Goal: Task Accomplishment & Management: Use online tool/utility

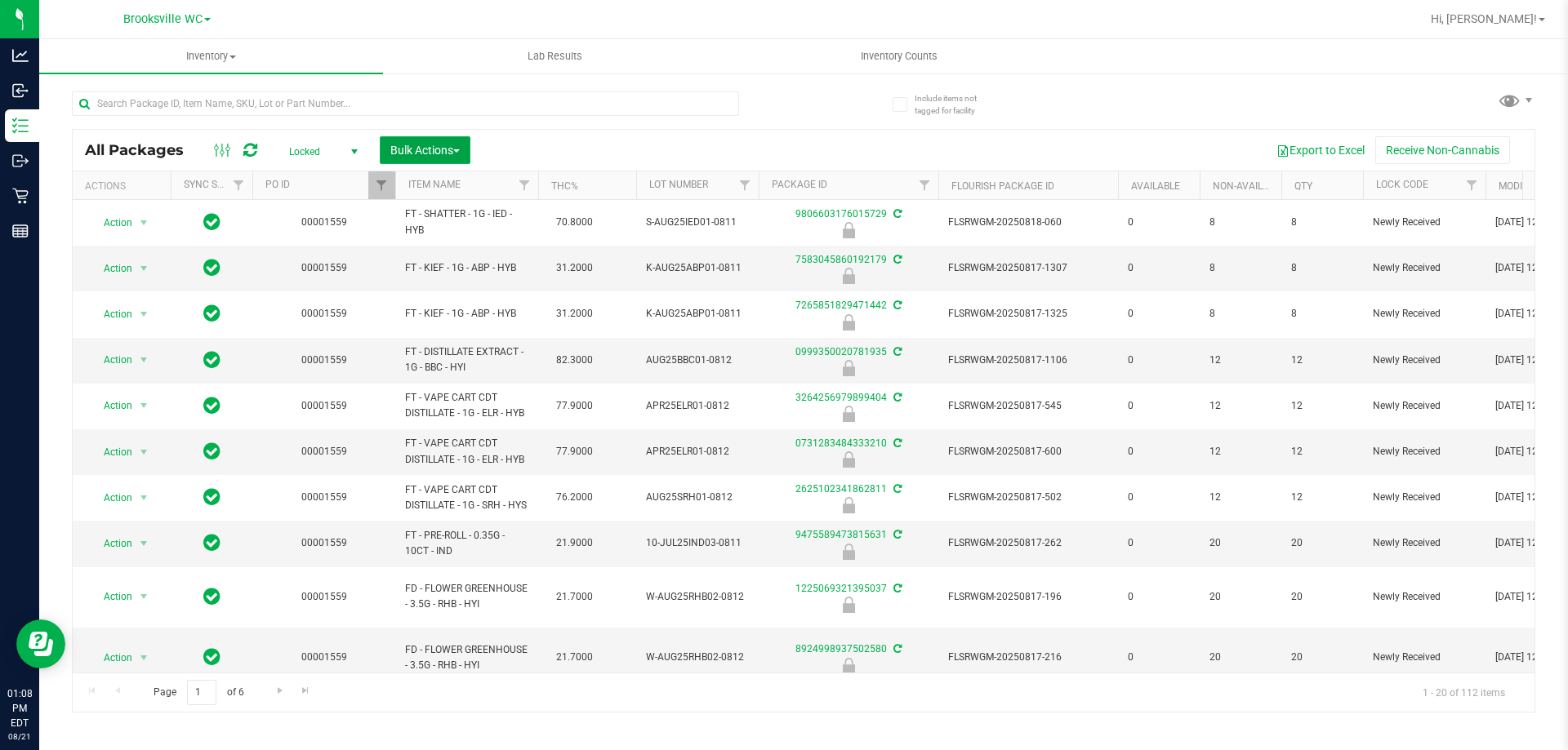
click at [411, 141] on button "Bulk Actions" at bounding box center [425, 150] width 91 height 27
click at [431, 309] on span "Lock/Unlock packages" at bounding box center [445, 306] width 112 height 13
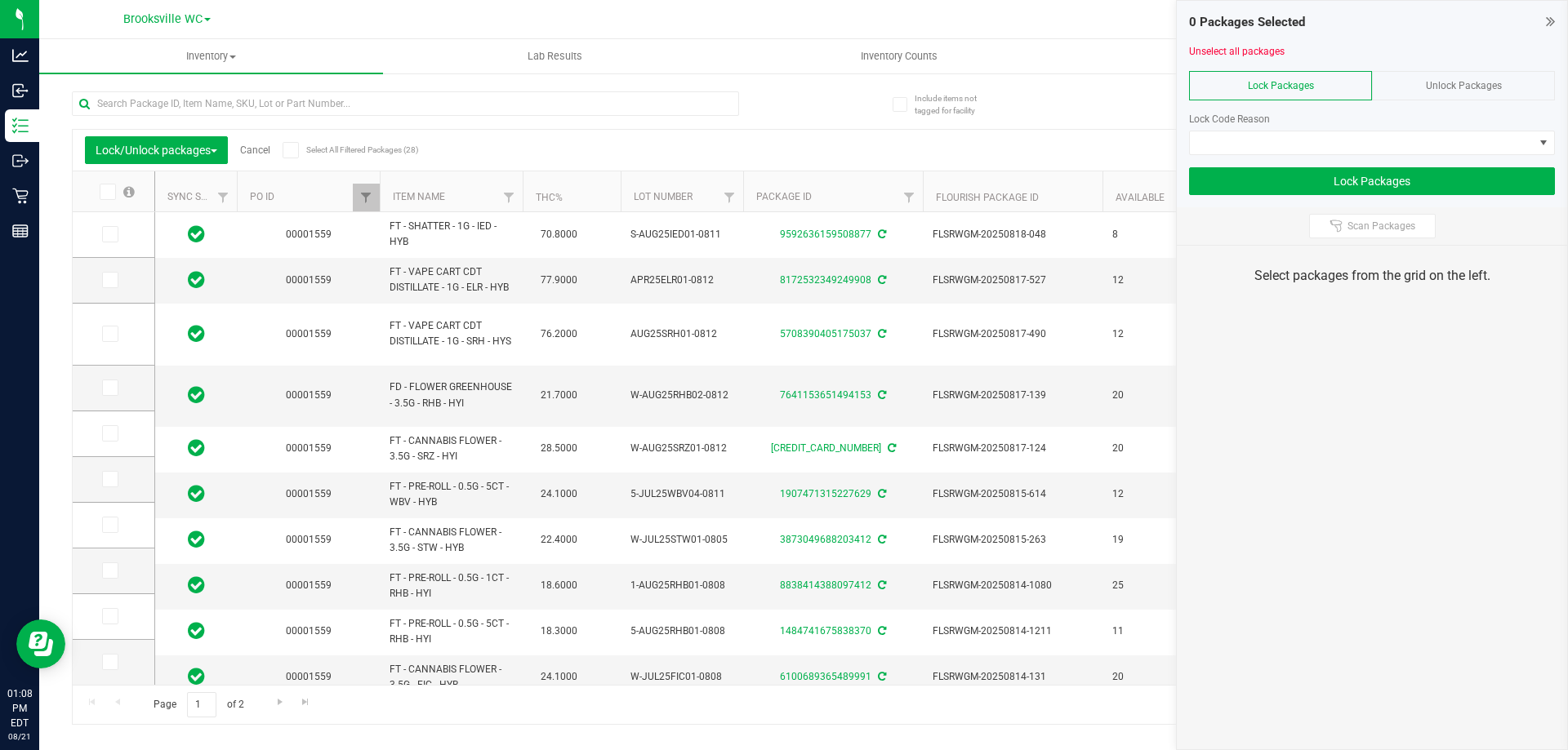
click at [1440, 91] on span "Unlock Packages" at bounding box center [1464, 86] width 76 height 12
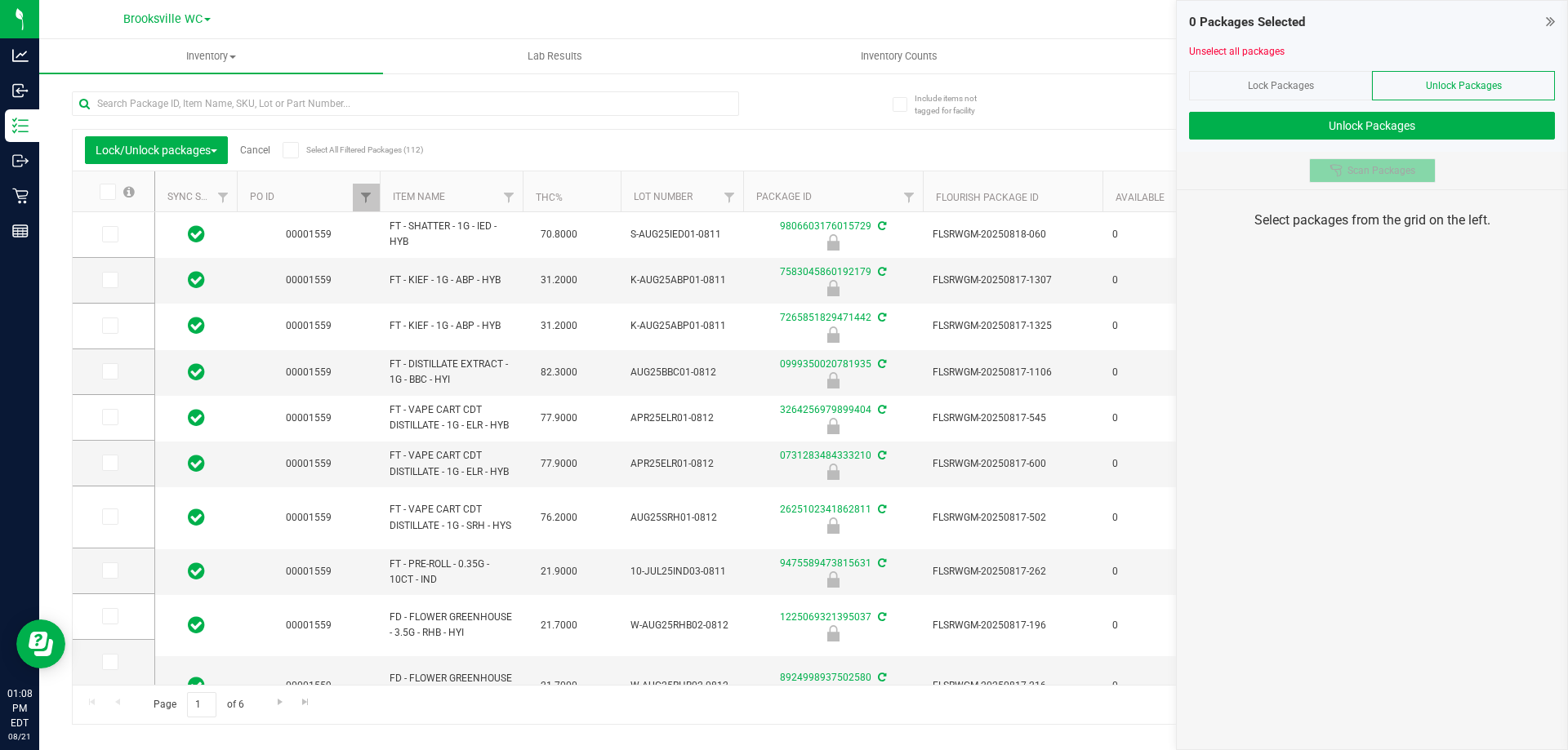
click at [1328, 174] on button "Scan Packages" at bounding box center [1372, 170] width 127 height 24
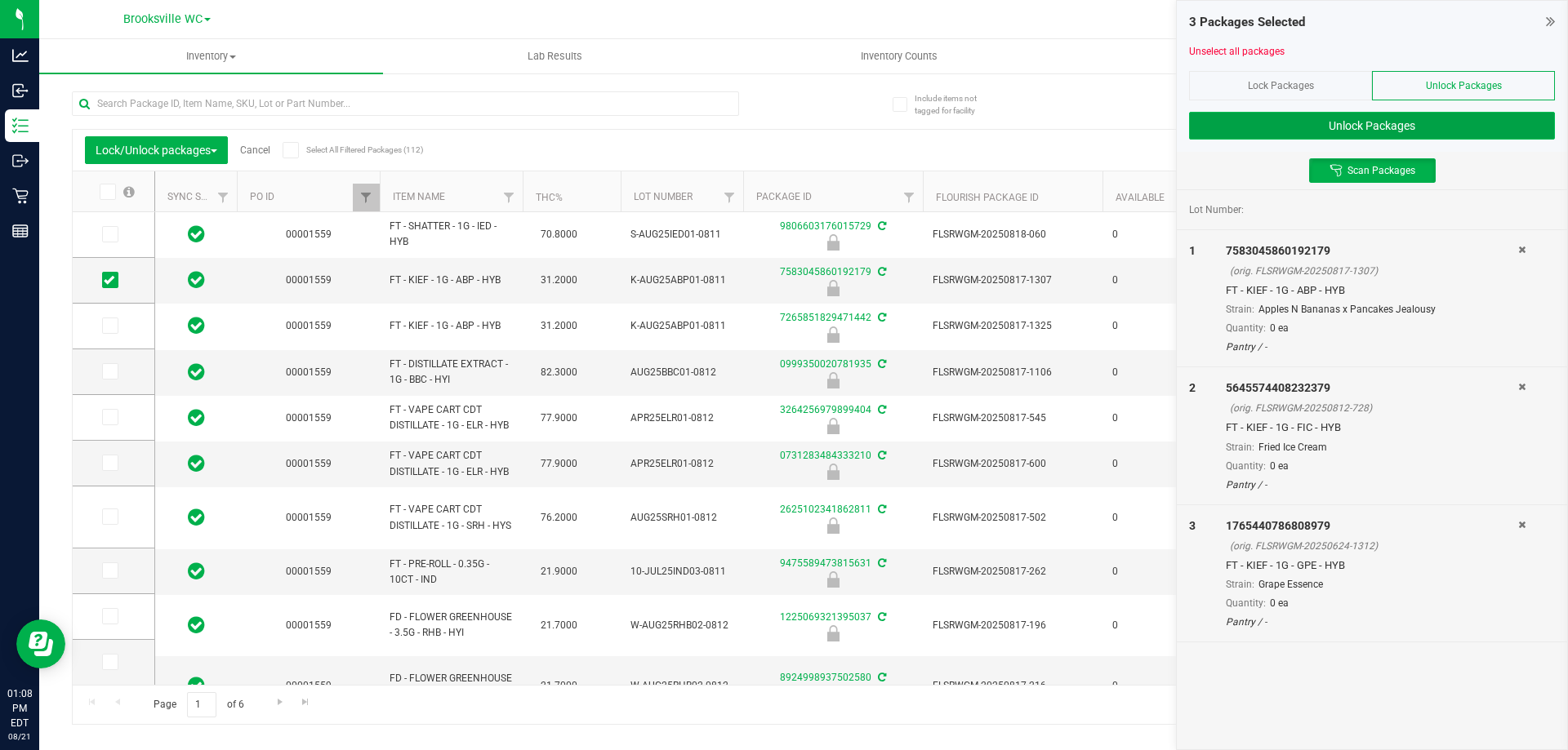
click at [1451, 117] on button "Unlock Packages" at bounding box center [1371, 126] width 365 height 27
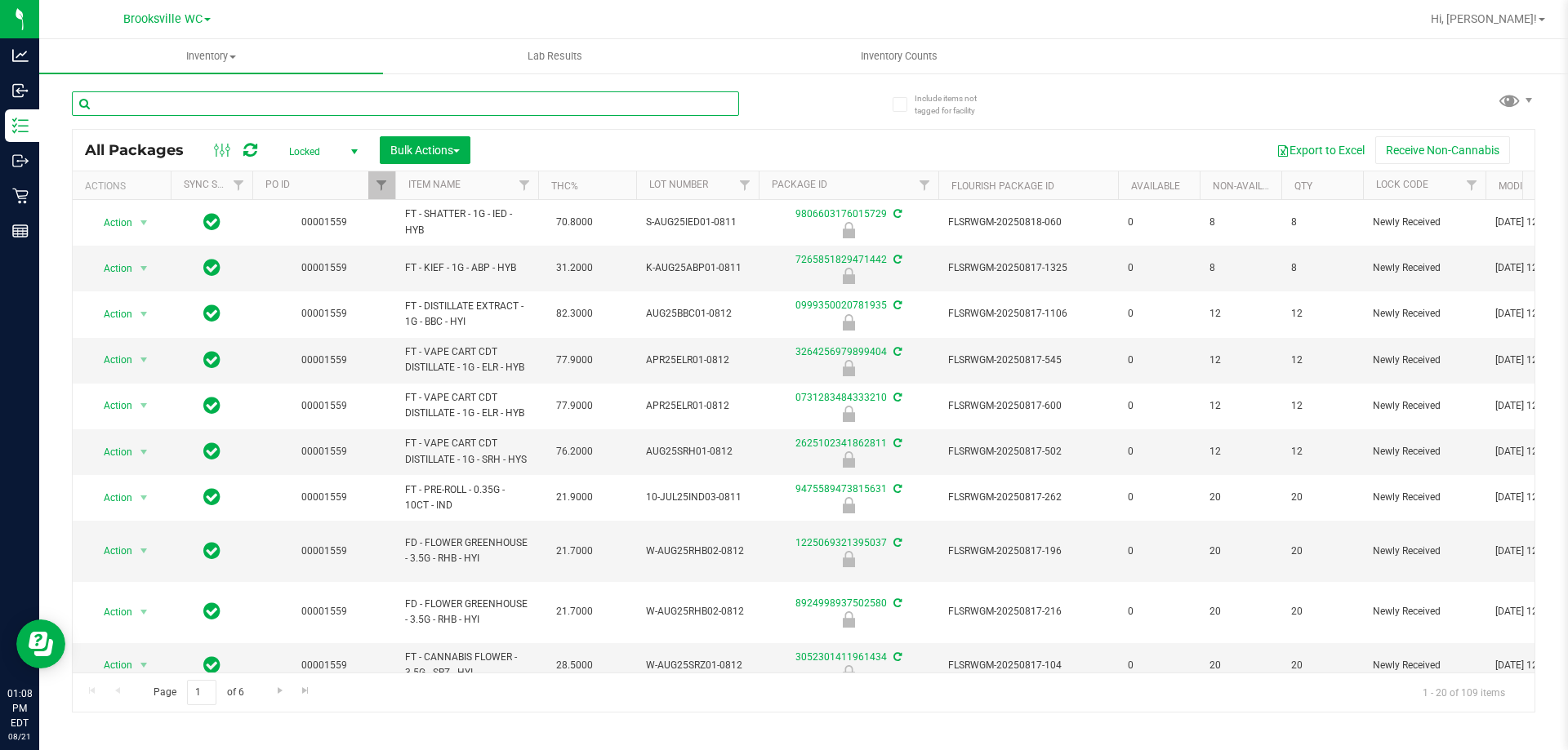
click at [563, 100] on input "text" at bounding box center [405, 103] width 668 height 24
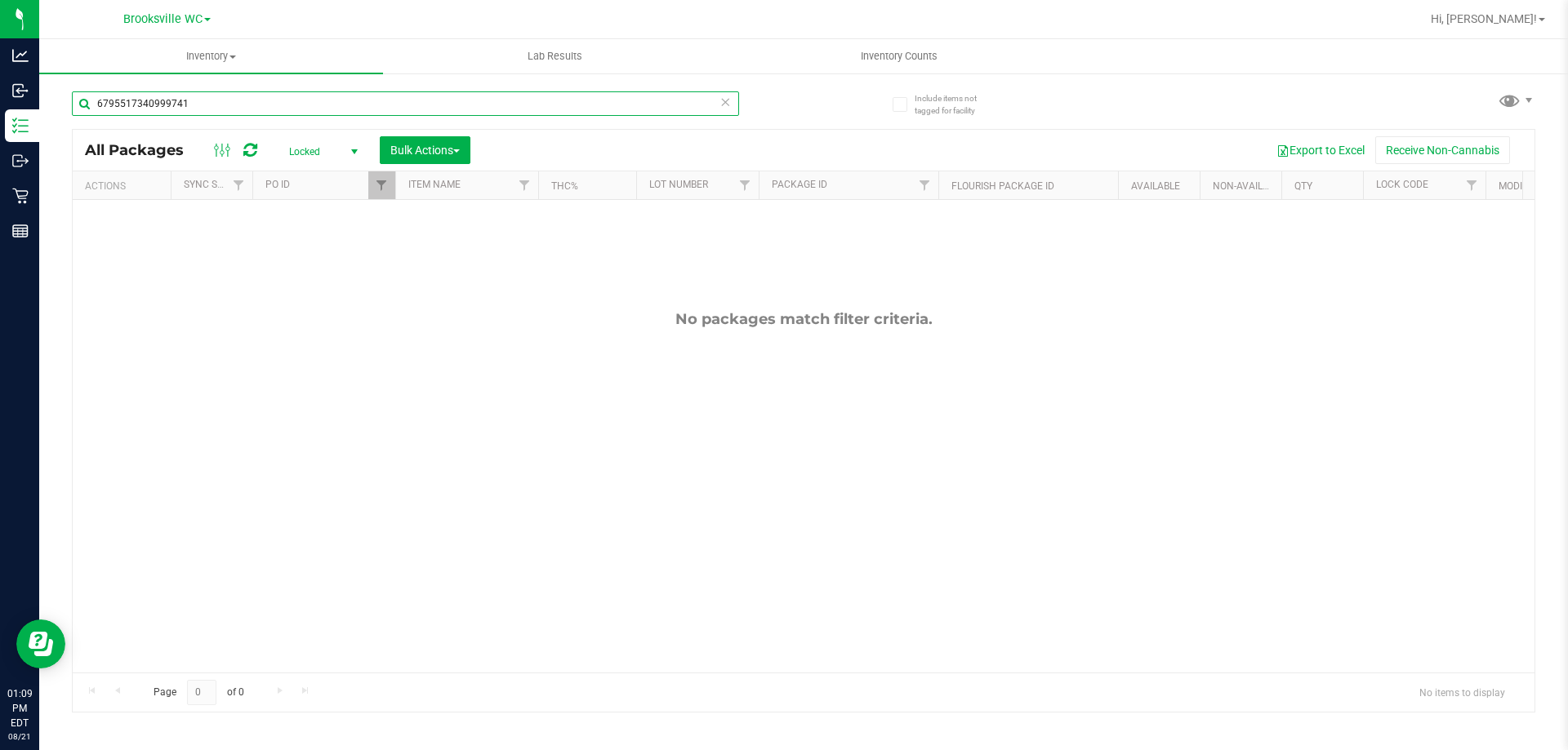
type input "6795517340999741"
click at [325, 154] on span "Locked" at bounding box center [320, 151] width 90 height 22
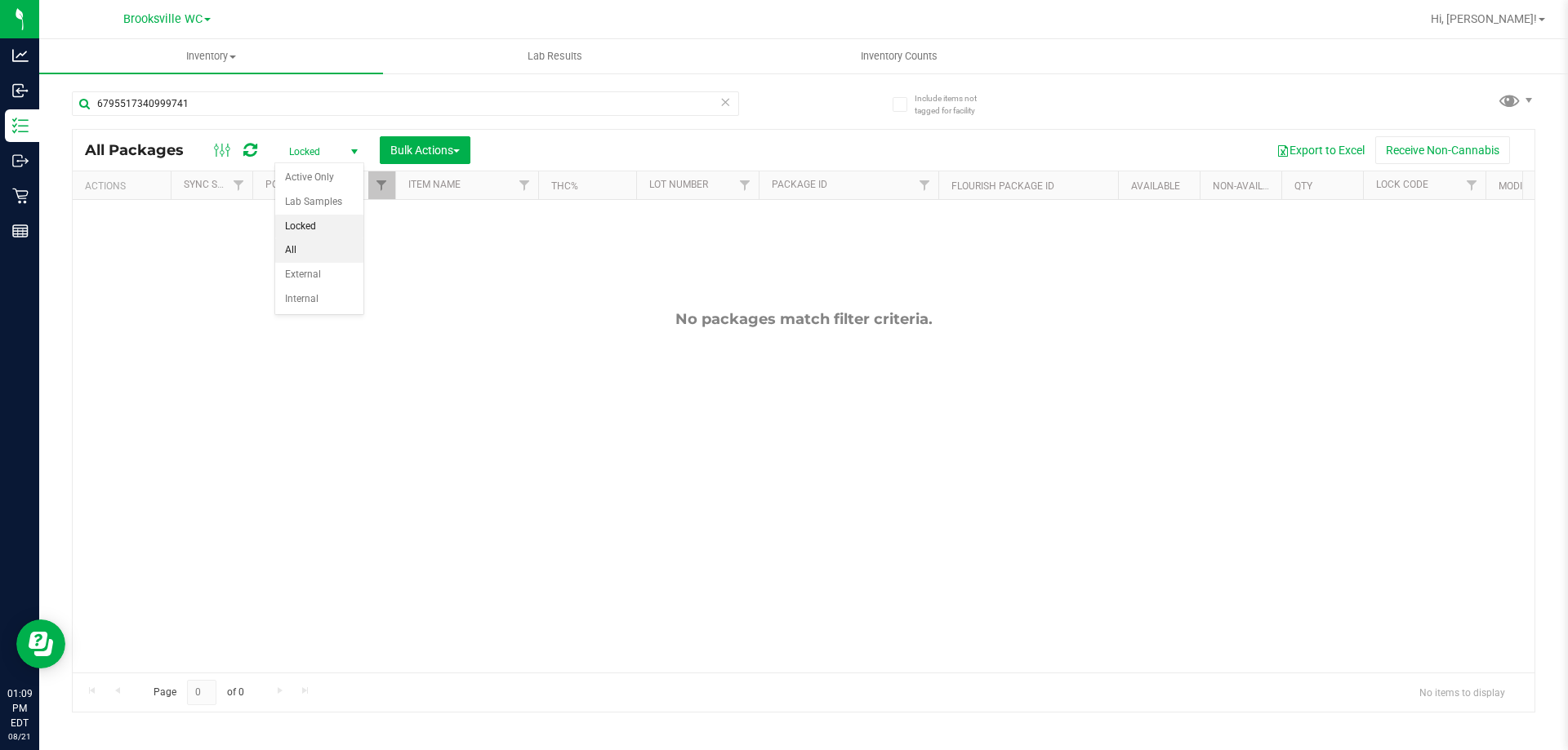
click at [318, 256] on li "All" at bounding box center [319, 250] width 89 height 24
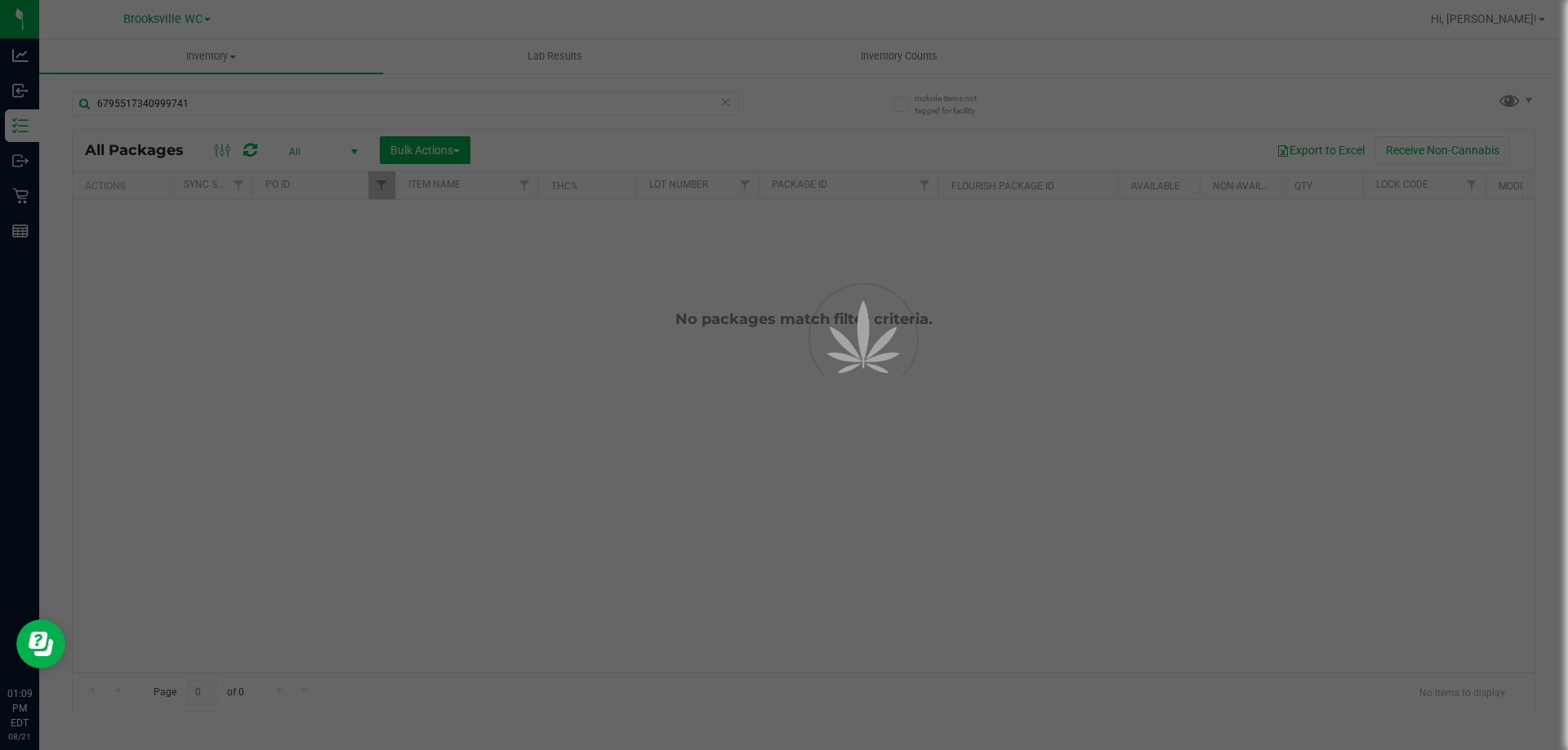
click at [388, 190] on div at bounding box center [784, 375] width 1568 height 750
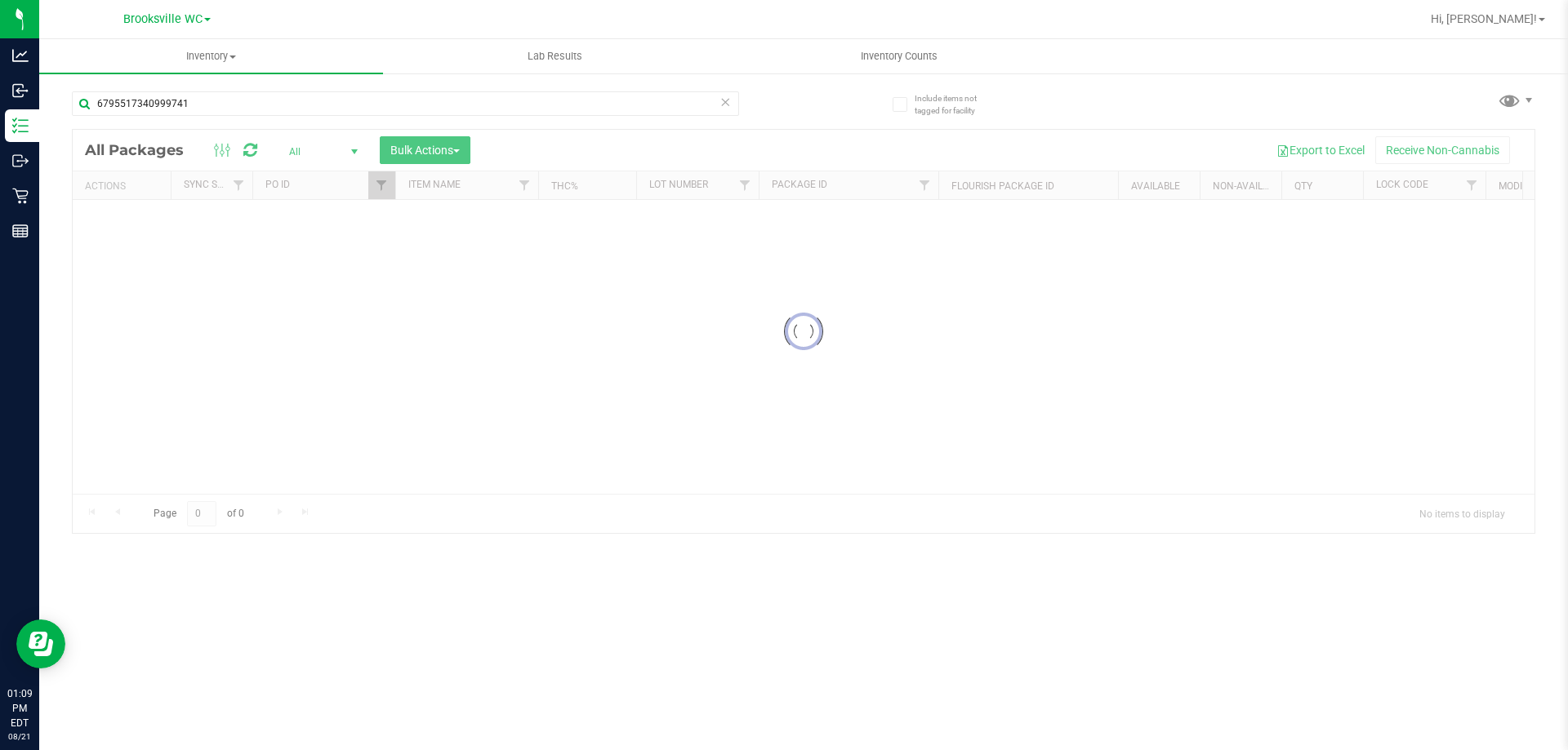
click at [360, 184] on div at bounding box center [804, 331] width 1462 height 403
click at [376, 185] on div at bounding box center [804, 421] width 1462 height 582
click at [376, 185] on span "Filter" at bounding box center [381, 185] width 13 height 13
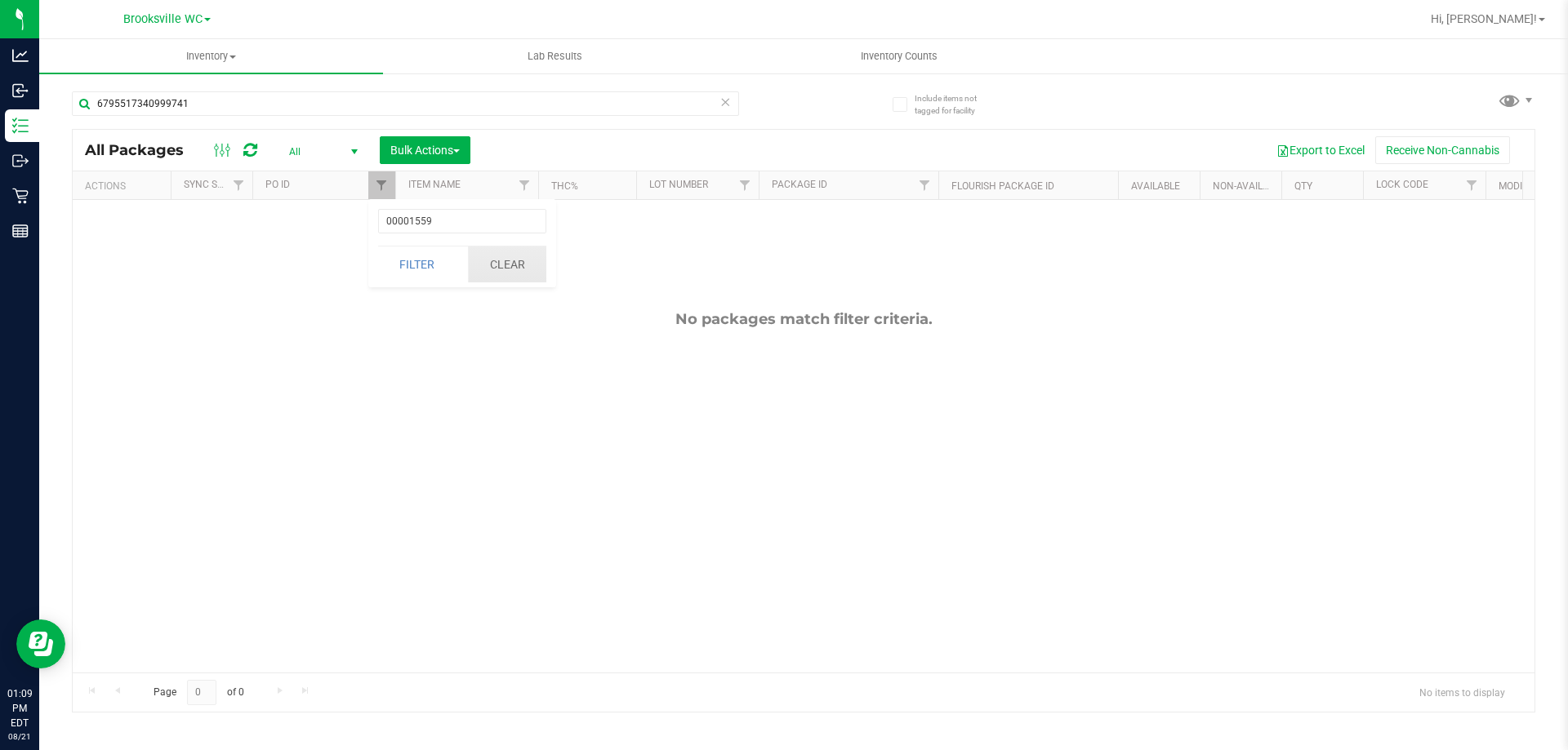
click at [483, 263] on button "Clear" at bounding box center [507, 264] width 78 height 36
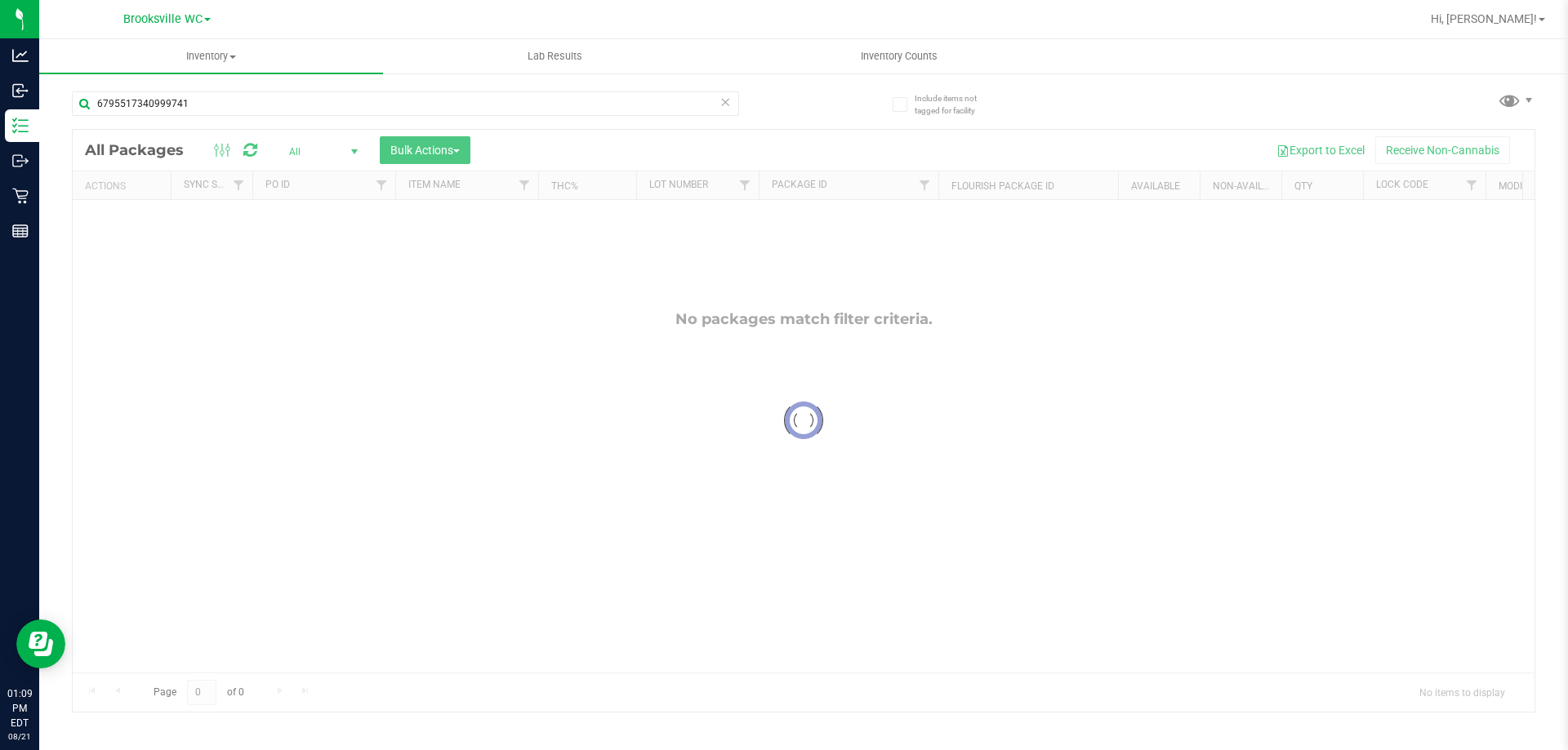
click at [330, 151] on div at bounding box center [804, 421] width 1462 height 582
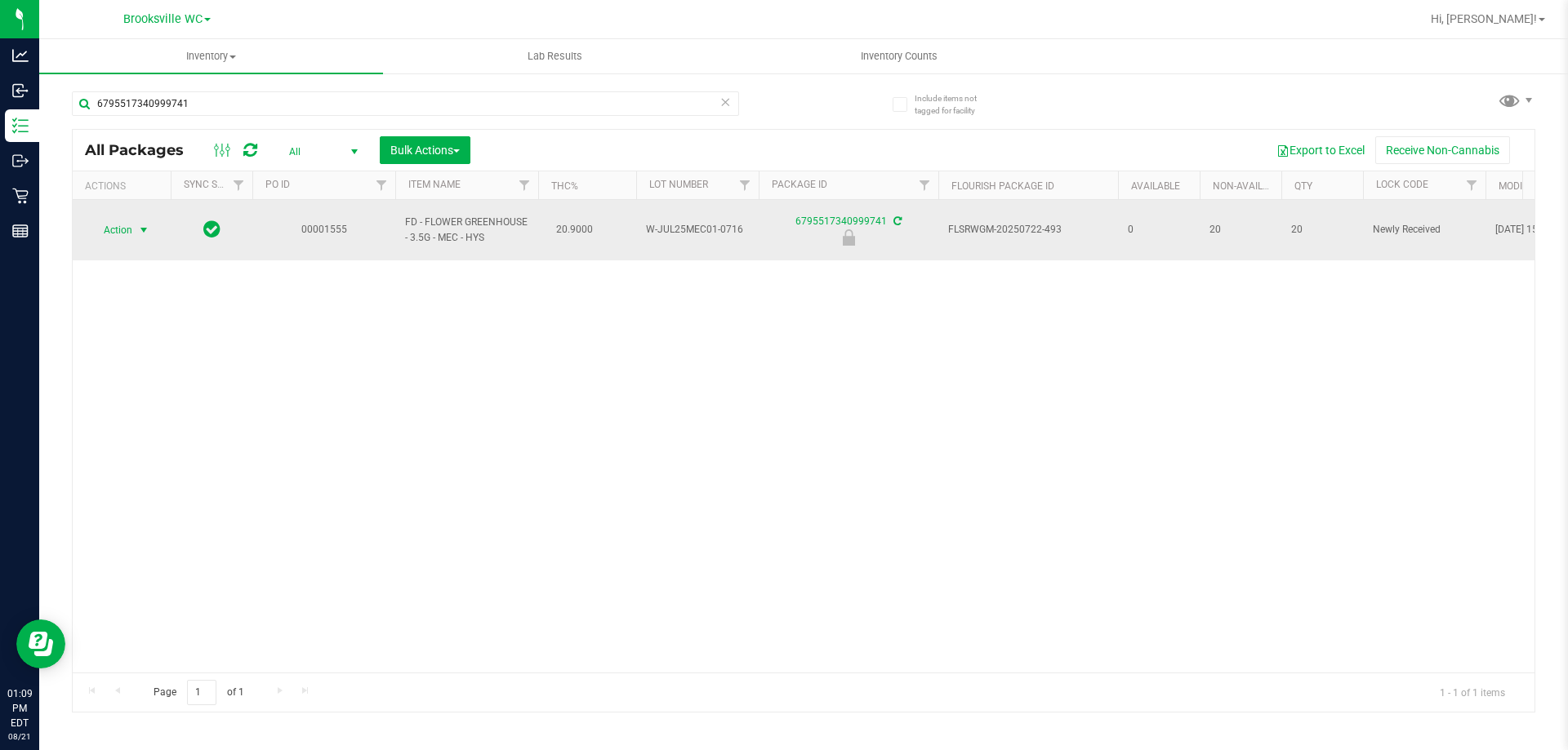
click at [122, 223] on span "Action" at bounding box center [110, 230] width 44 height 22
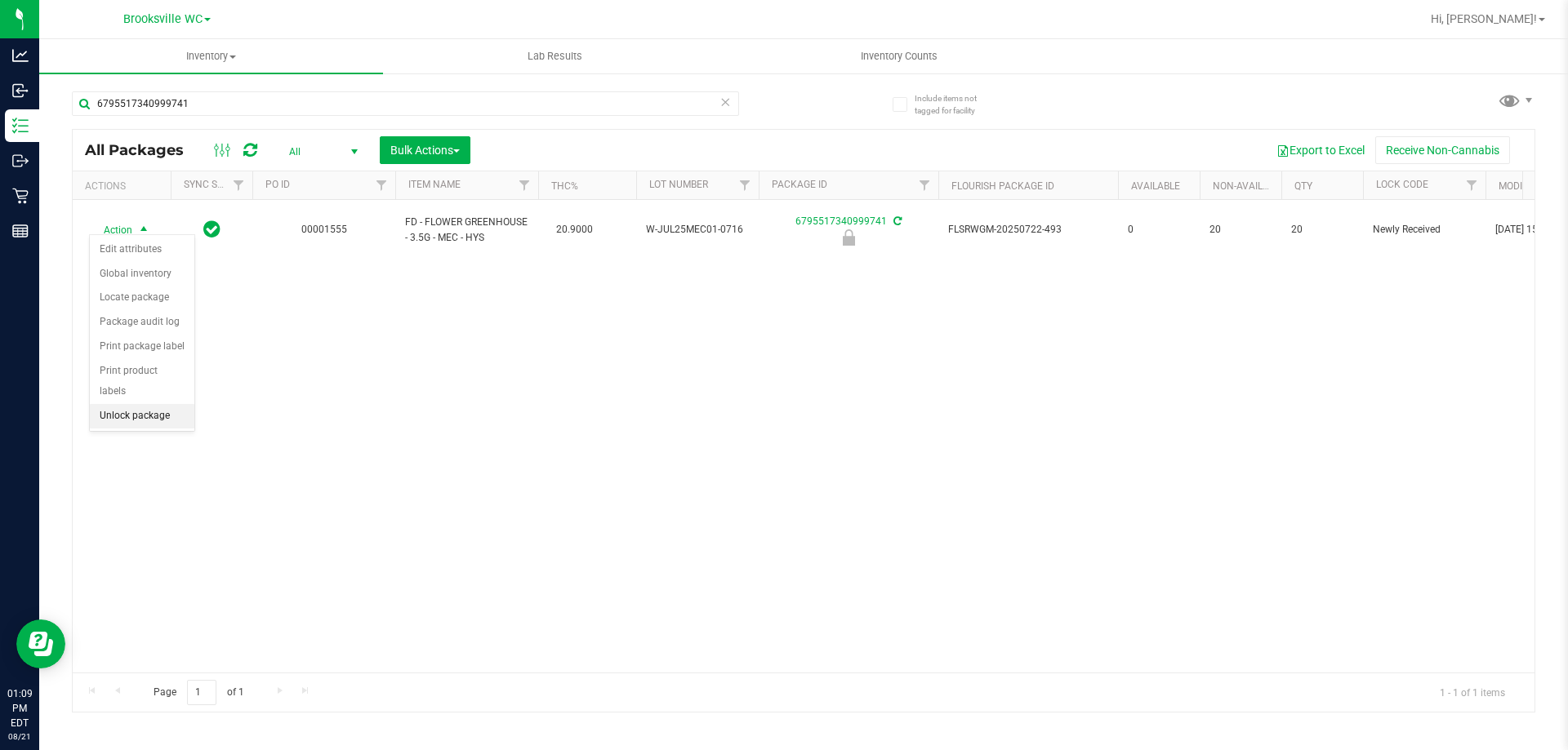
click at [156, 404] on li "Unlock package" at bounding box center [141, 416] width 104 height 24
